Goal: Information Seeking & Learning: Learn about a topic

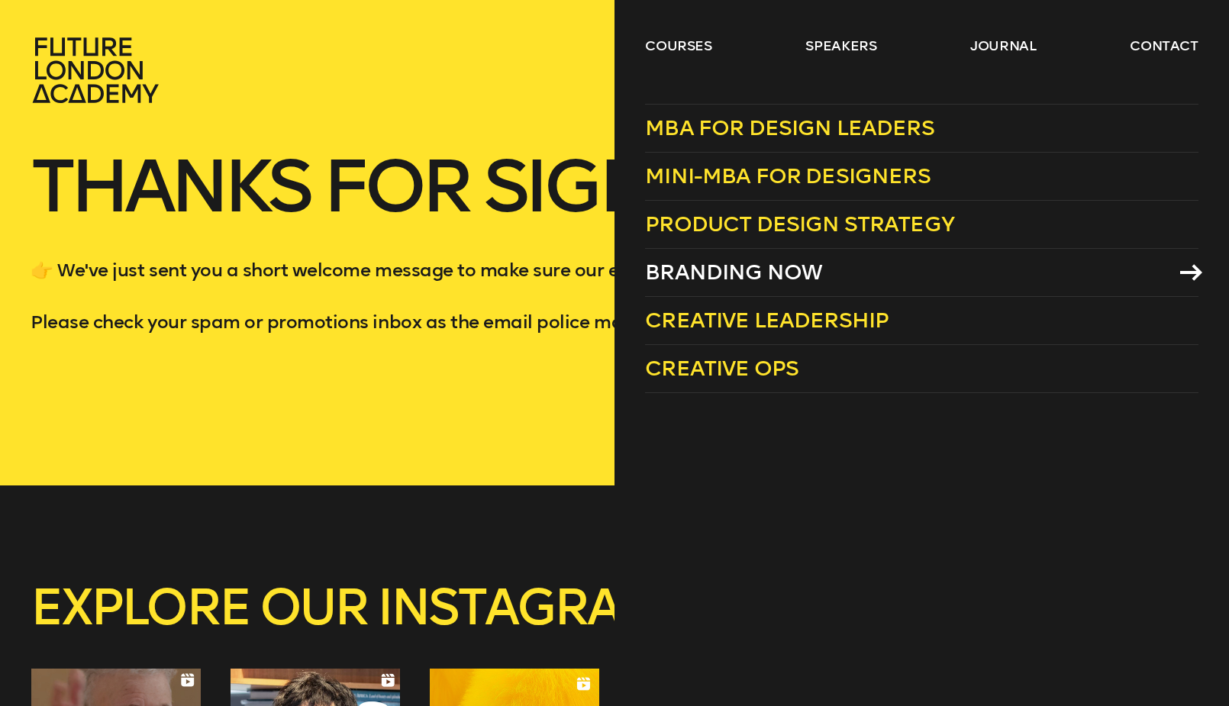
click at [1188, 270] on icon at bounding box center [1191, 272] width 22 height 17
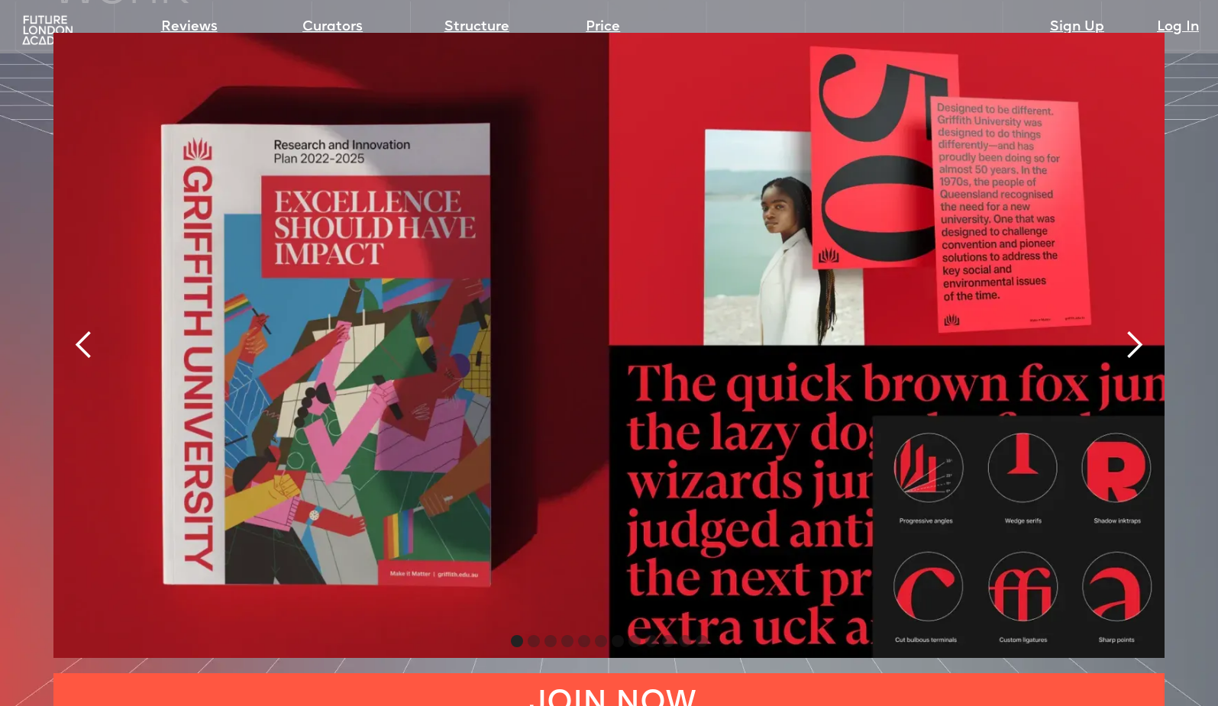
scroll to position [3313, 0]
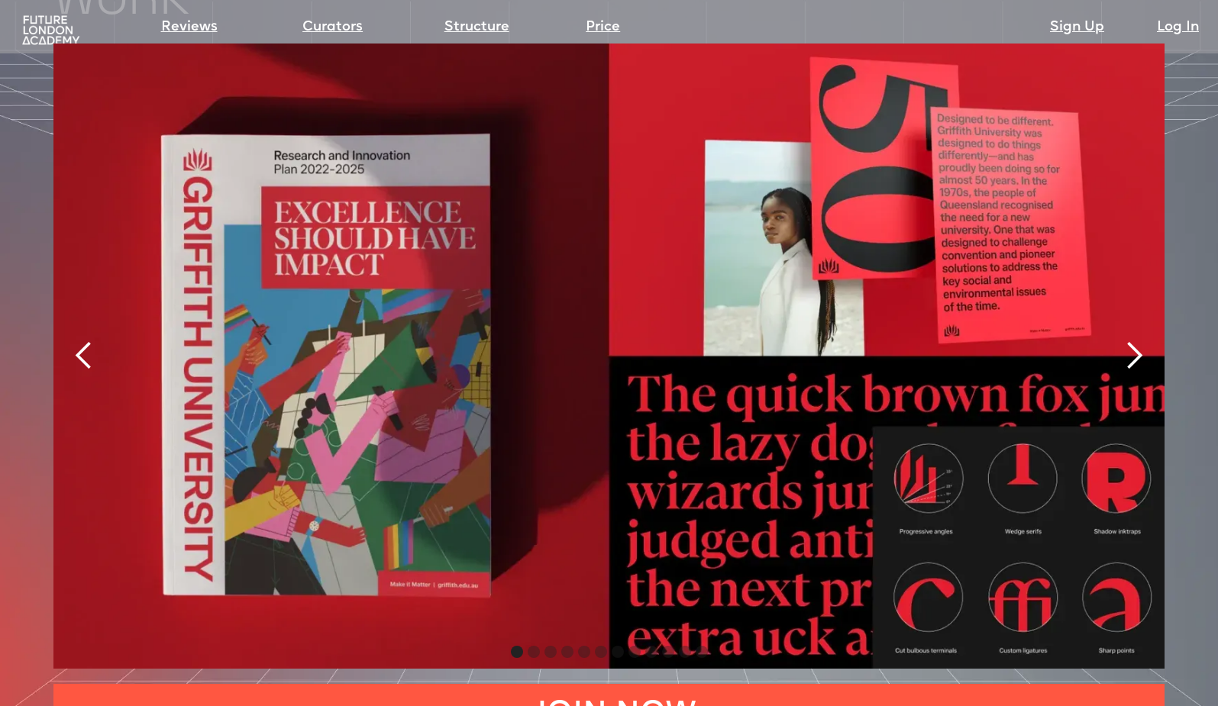
click at [1133, 340] on div "next slide" at bounding box center [1133, 355] width 31 height 31
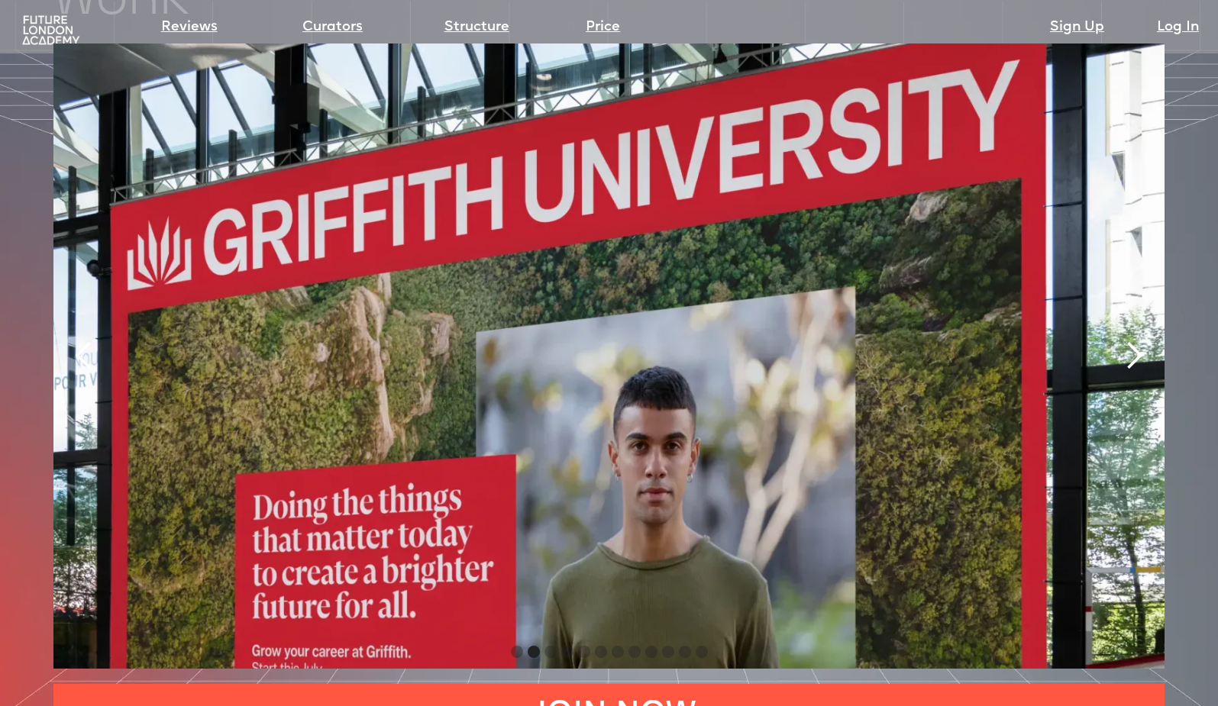
click at [1134, 340] on div "next slide" at bounding box center [1133, 355] width 31 height 31
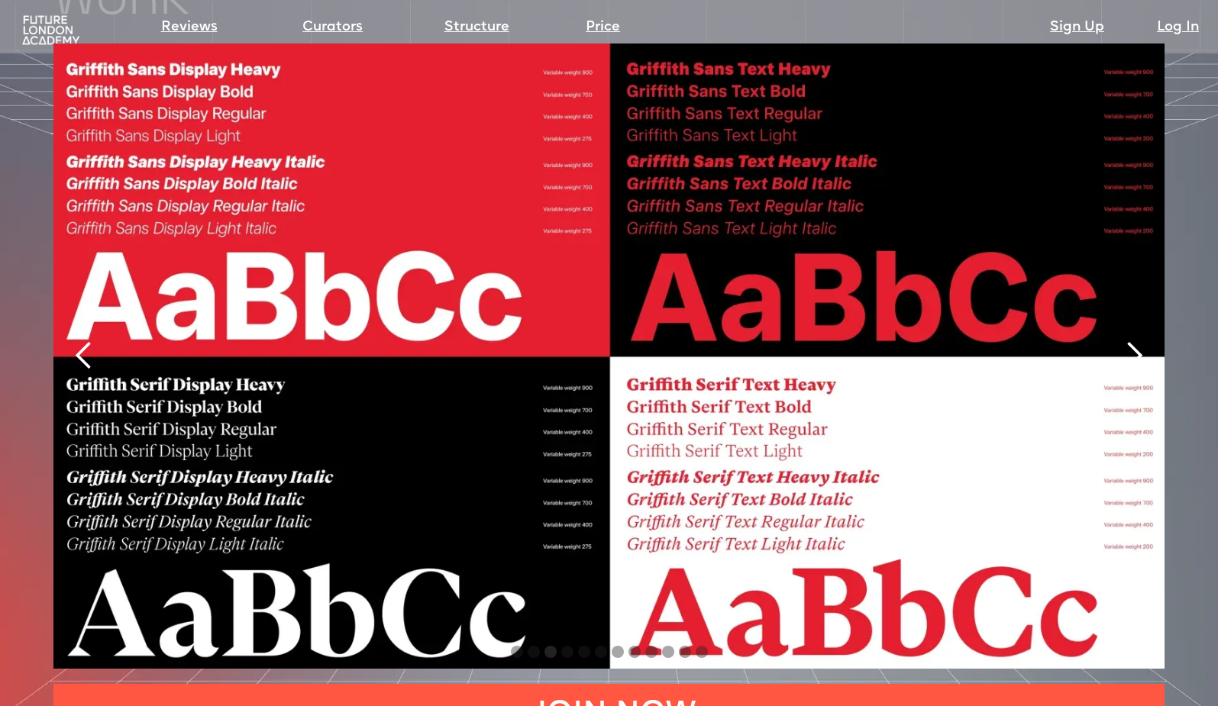
click at [1134, 340] on div "next slide" at bounding box center [1133, 355] width 31 height 31
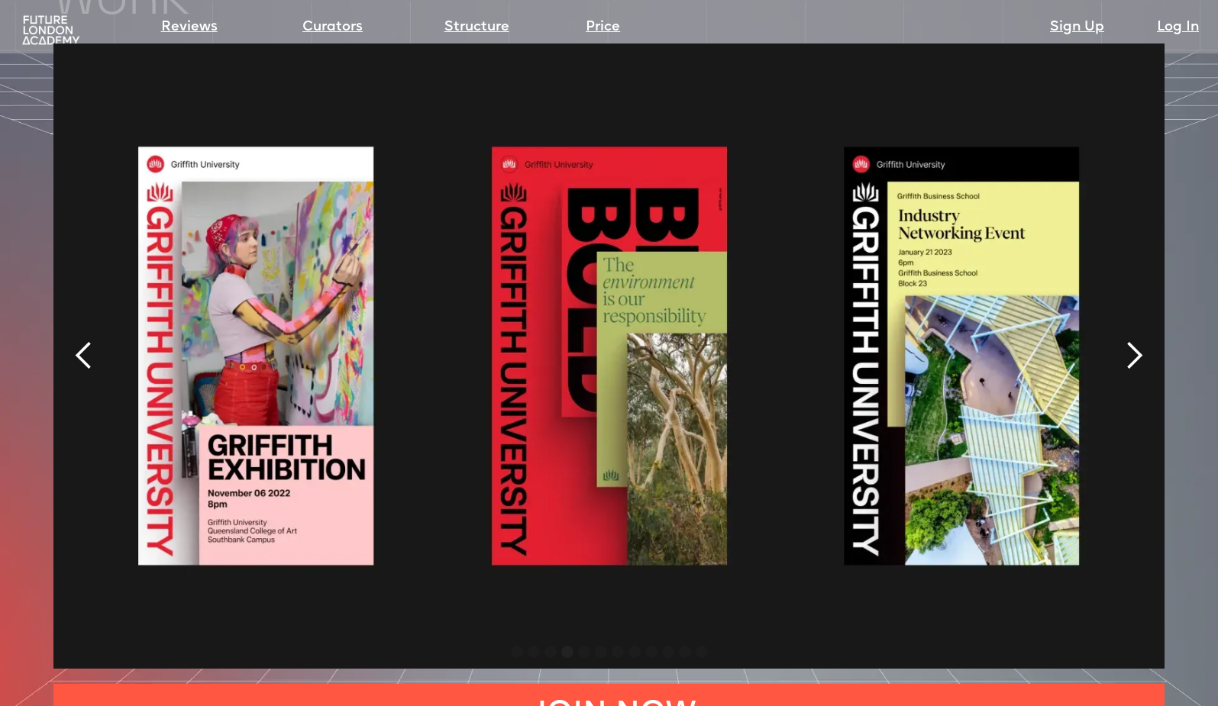
click at [1134, 340] on div "next slide" at bounding box center [1133, 355] width 31 height 31
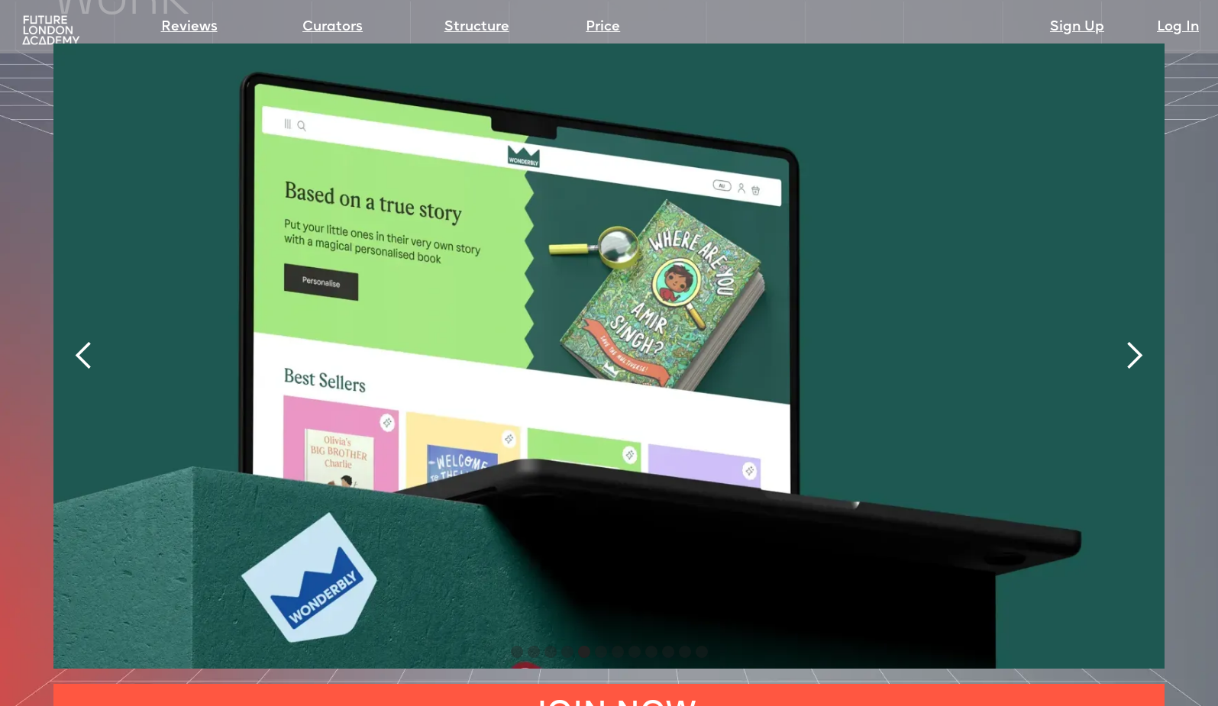
click at [1135, 340] on div "next slide" at bounding box center [1133, 355] width 31 height 31
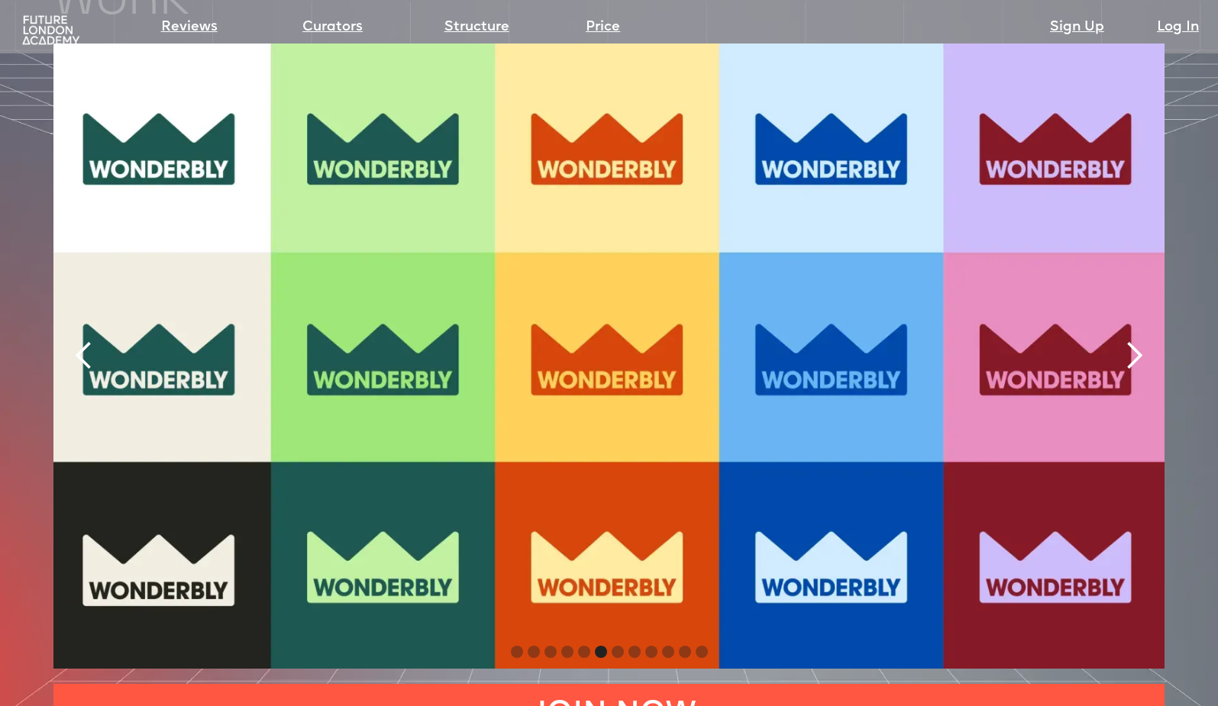
click at [1137, 340] on div "next slide" at bounding box center [1133, 355] width 31 height 31
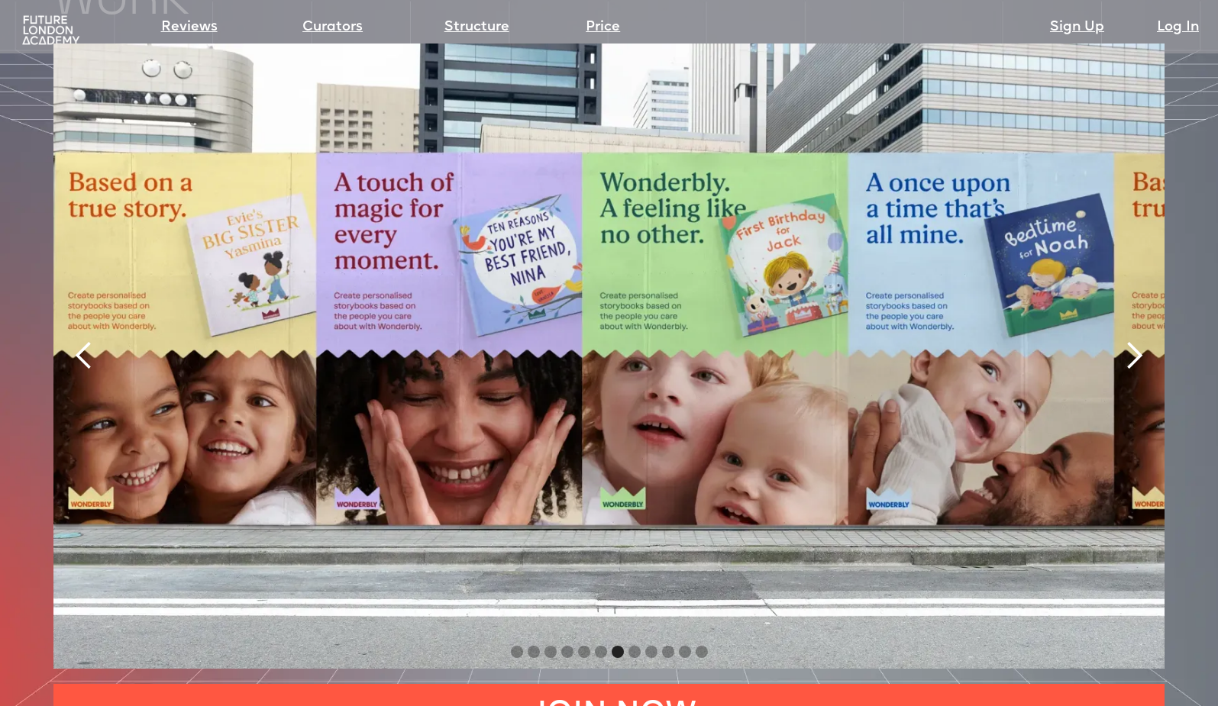
click at [1134, 340] on div "next slide" at bounding box center [1133, 355] width 31 height 31
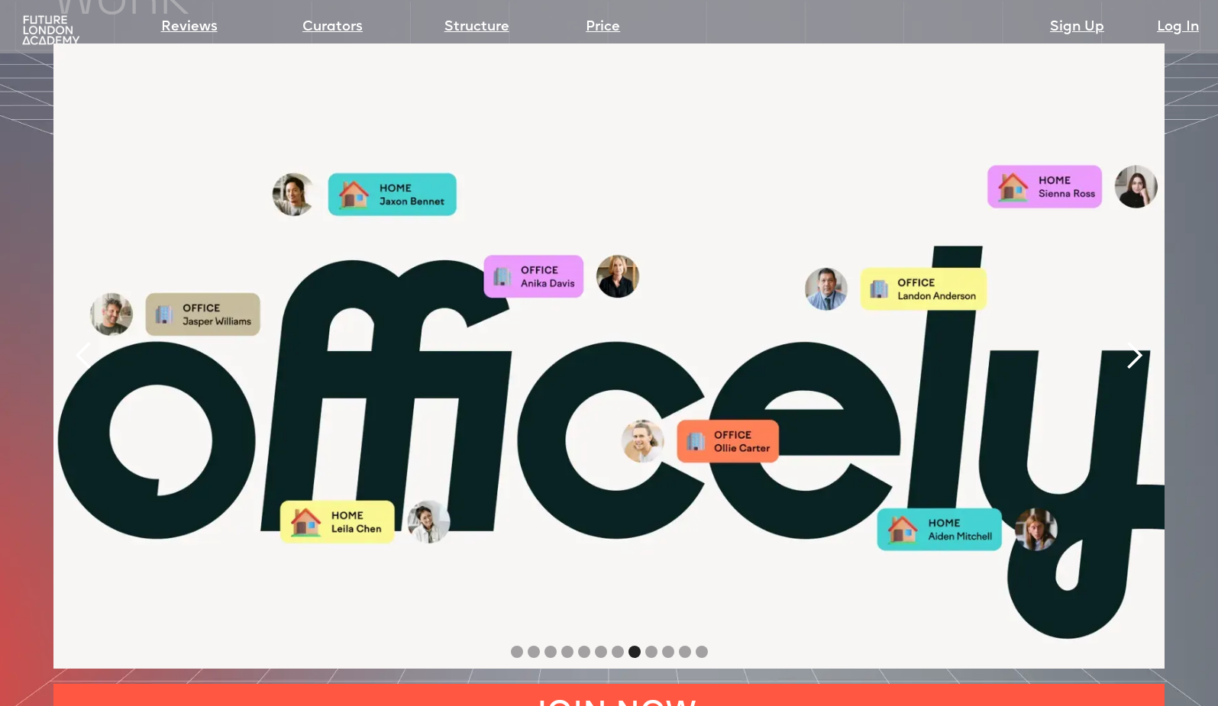
click at [1134, 340] on div "next slide" at bounding box center [1133, 355] width 31 height 31
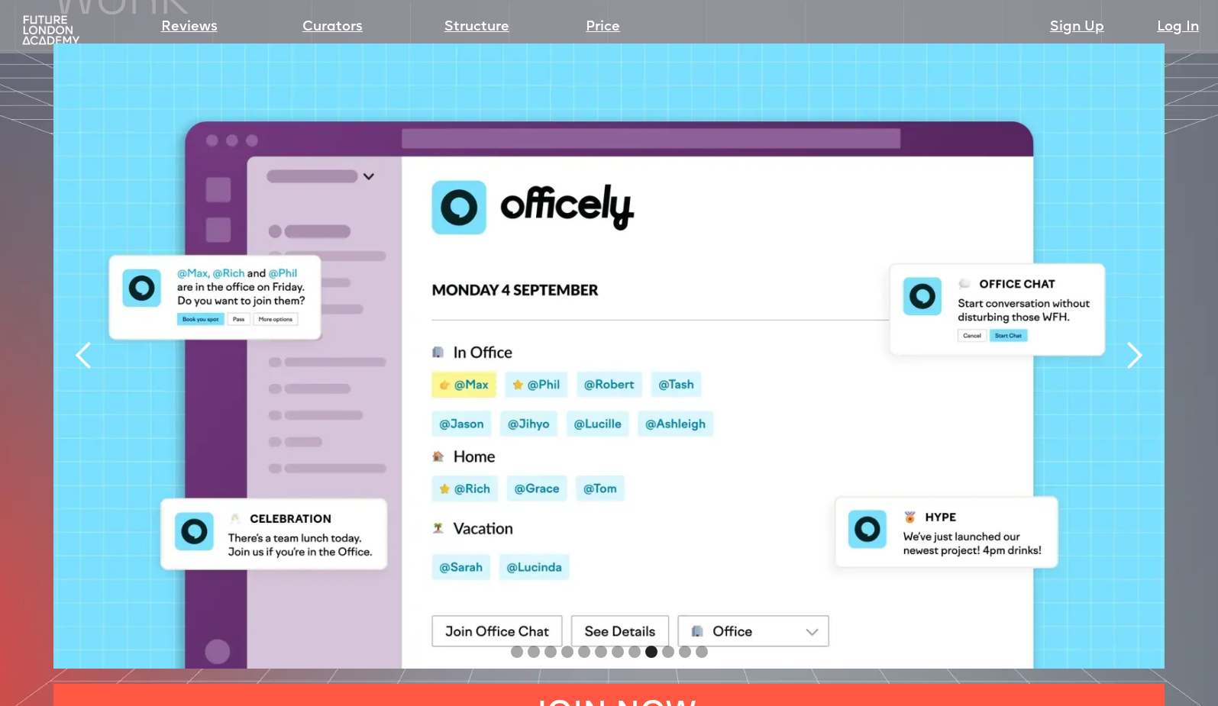
click at [1134, 340] on div "next slide" at bounding box center [1133, 355] width 31 height 31
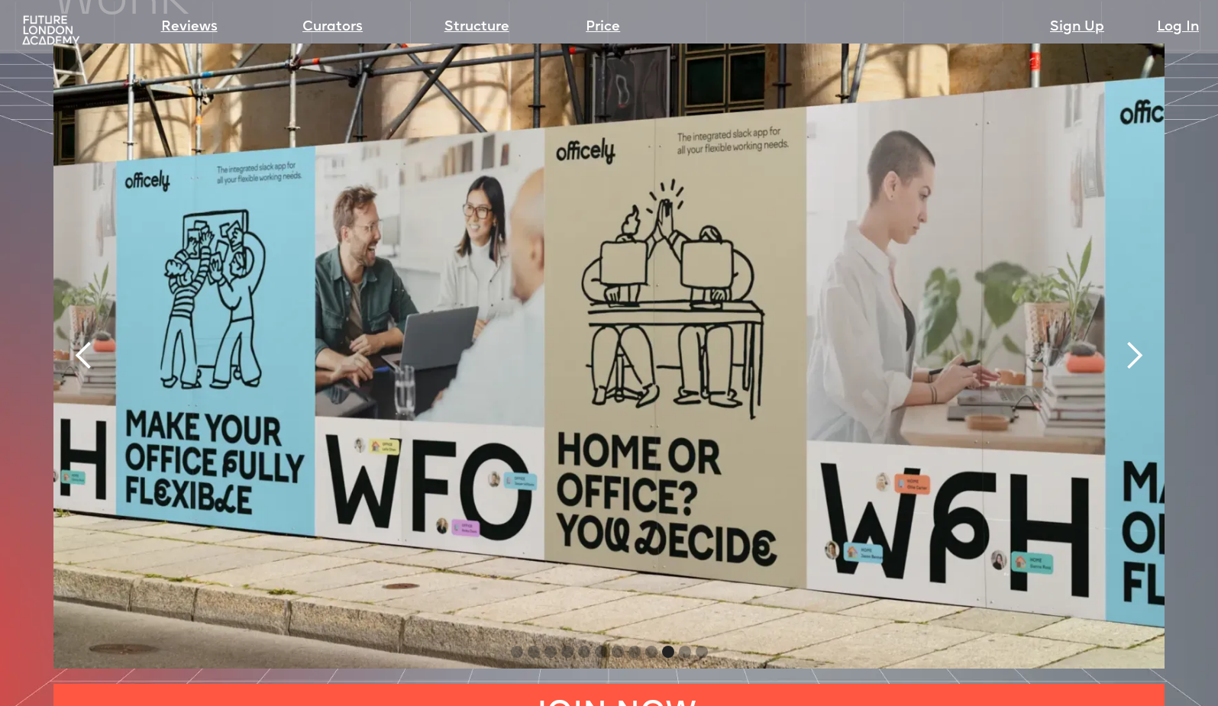
click at [1134, 340] on div "next slide" at bounding box center [1133, 355] width 31 height 31
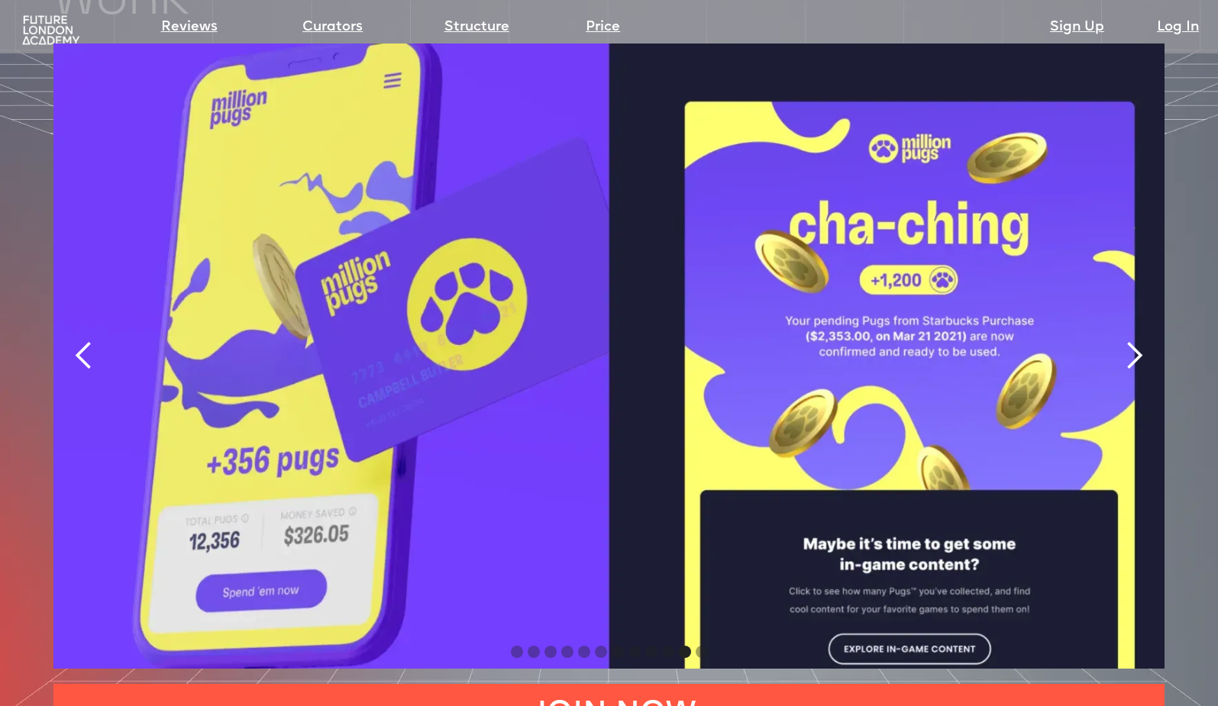
click at [1134, 340] on div "next slide" at bounding box center [1133, 355] width 31 height 31
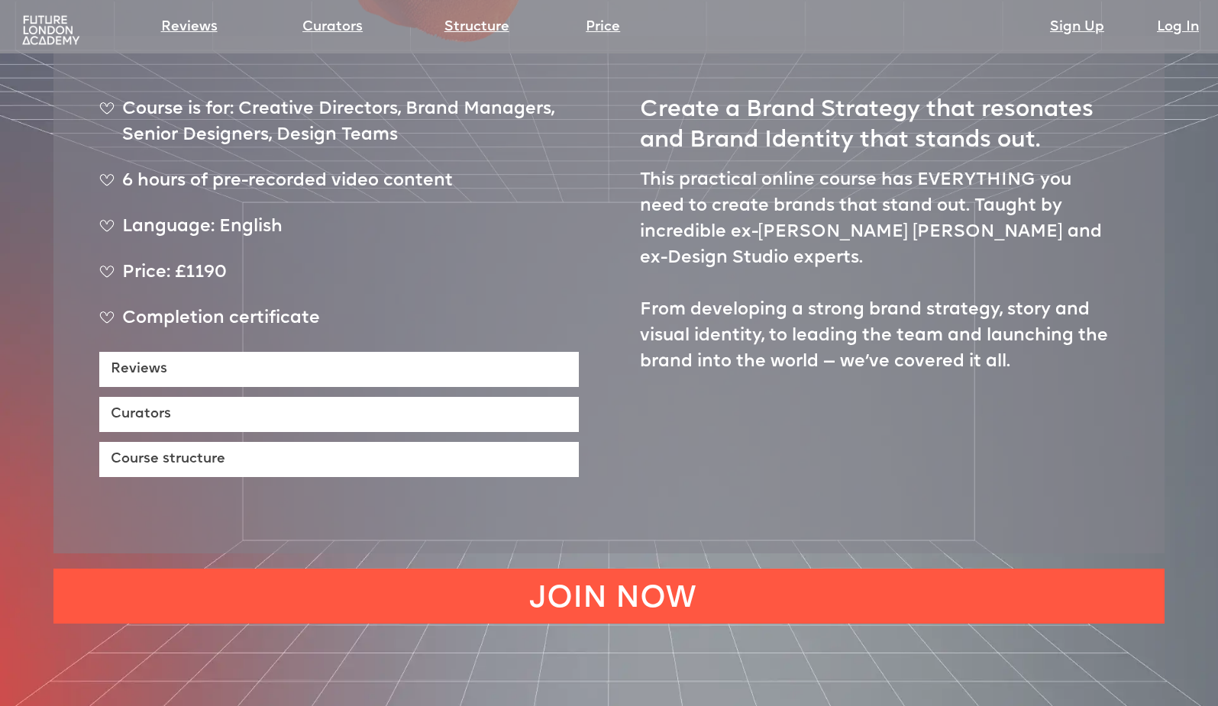
scroll to position [0, 0]
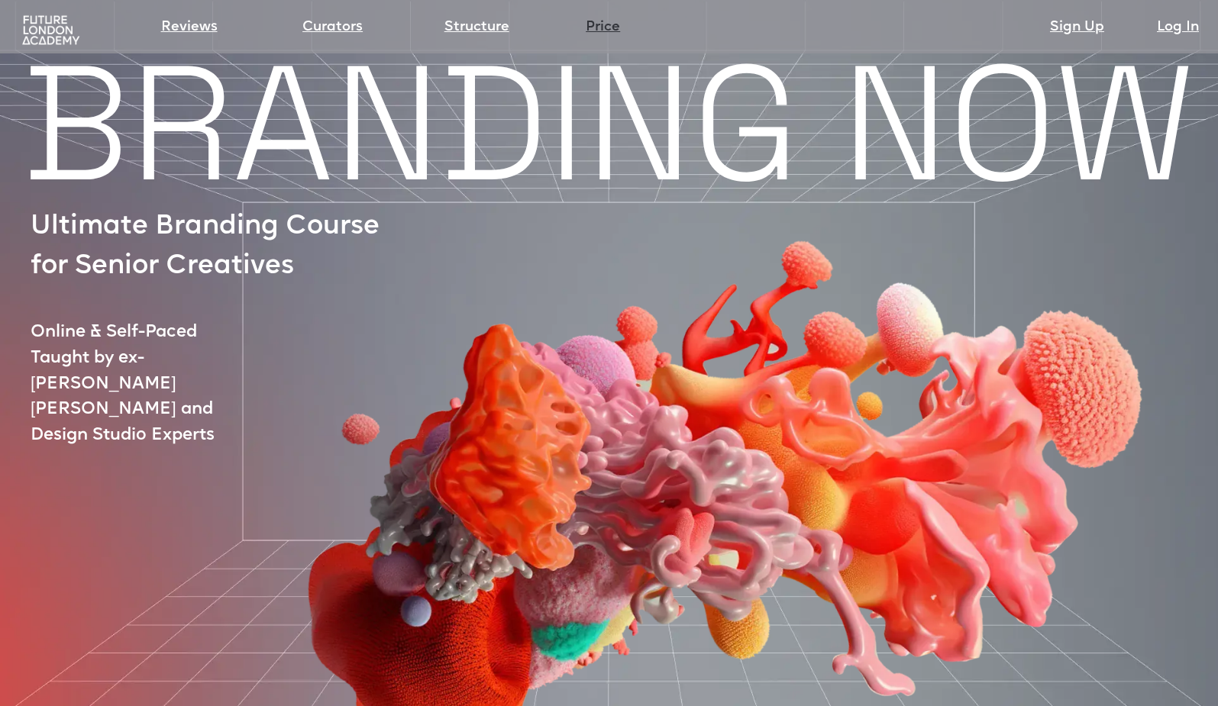
click at [609, 31] on link "Price" at bounding box center [603, 27] width 34 height 21
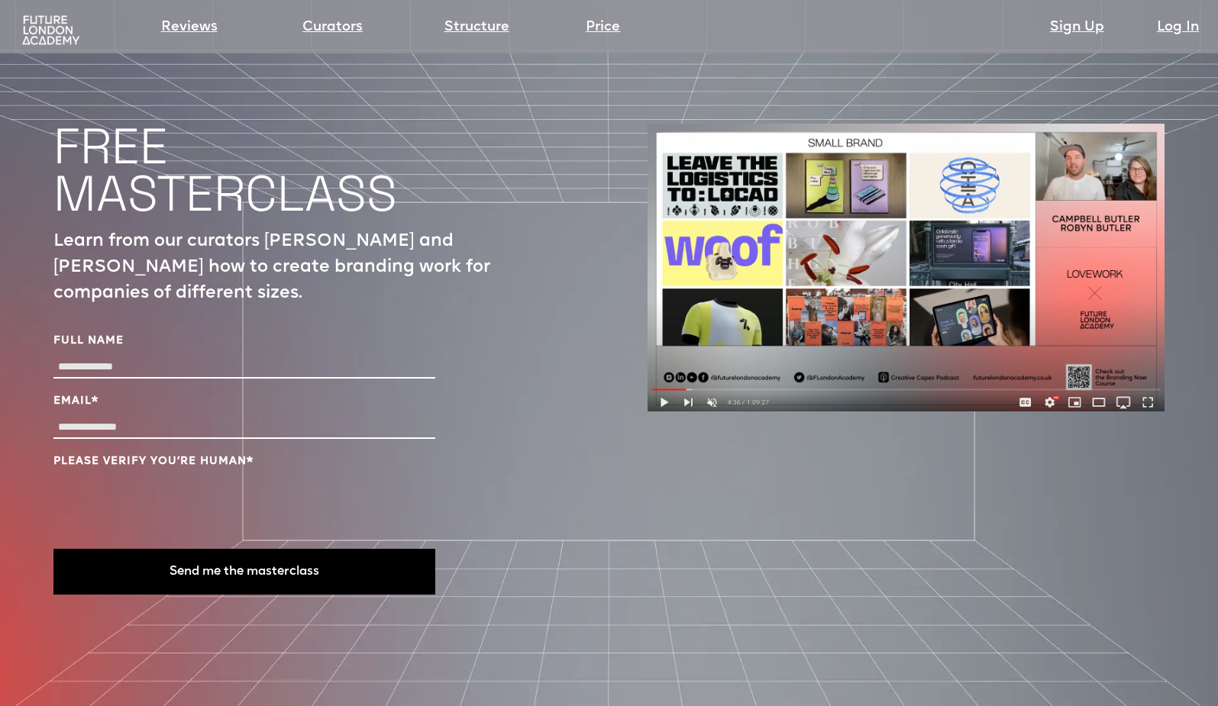
scroll to position [5191, 0]
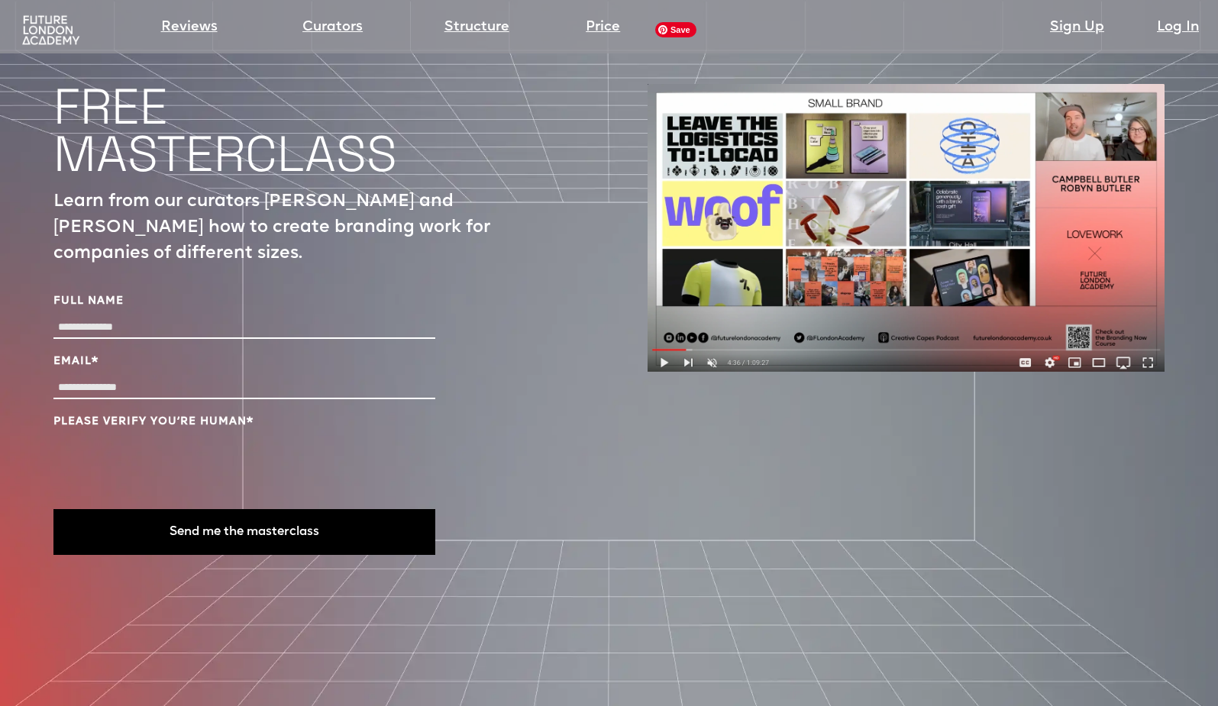
click at [662, 294] on img at bounding box center [905, 228] width 517 height 288
click at [664, 296] on img at bounding box center [905, 228] width 517 height 288
click at [842, 191] on img at bounding box center [905, 228] width 517 height 288
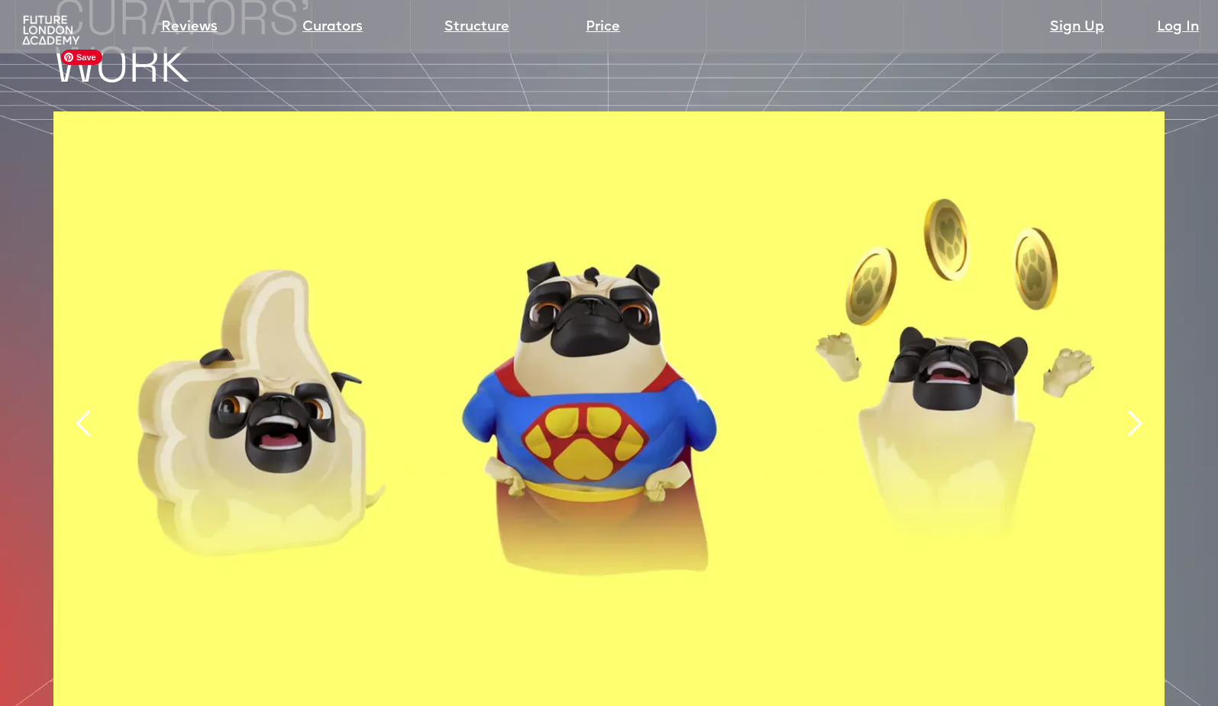
scroll to position [2644, 0]
